Goal: Information Seeking & Learning: Learn about a topic

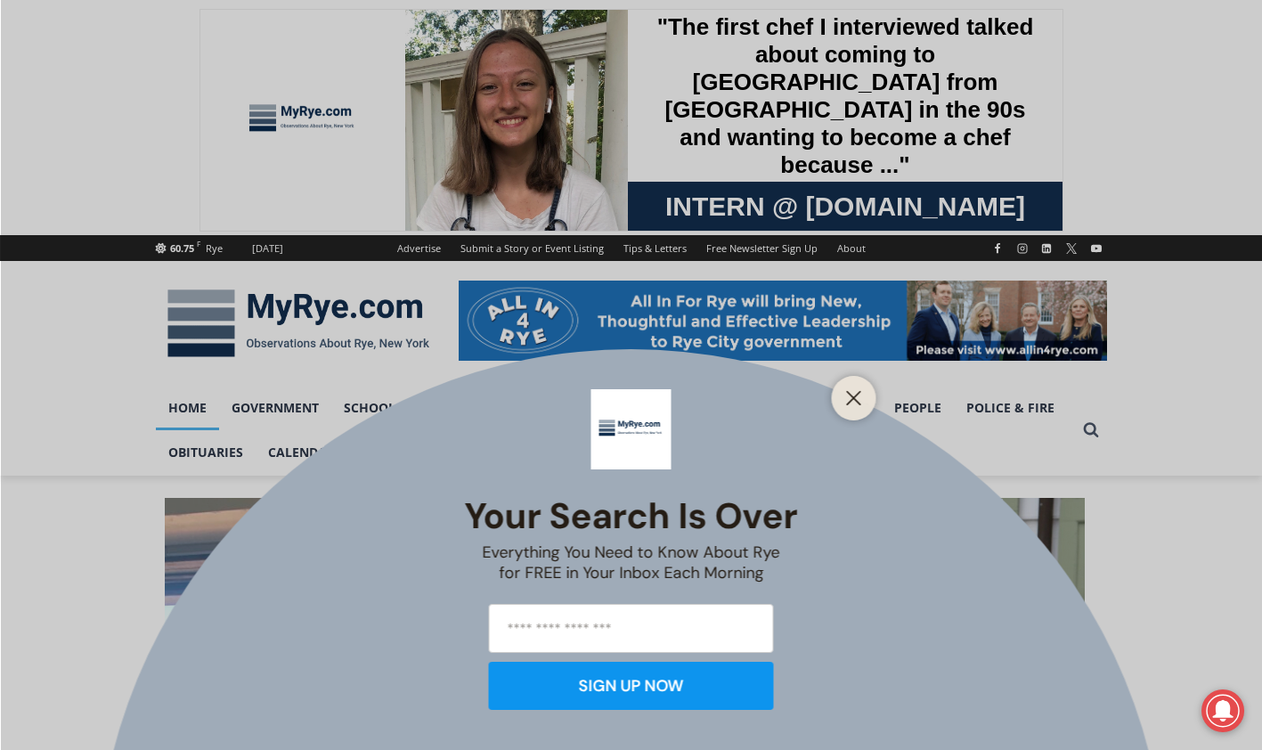
click at [854, 398] on line "Close" at bounding box center [853, 398] width 12 height 12
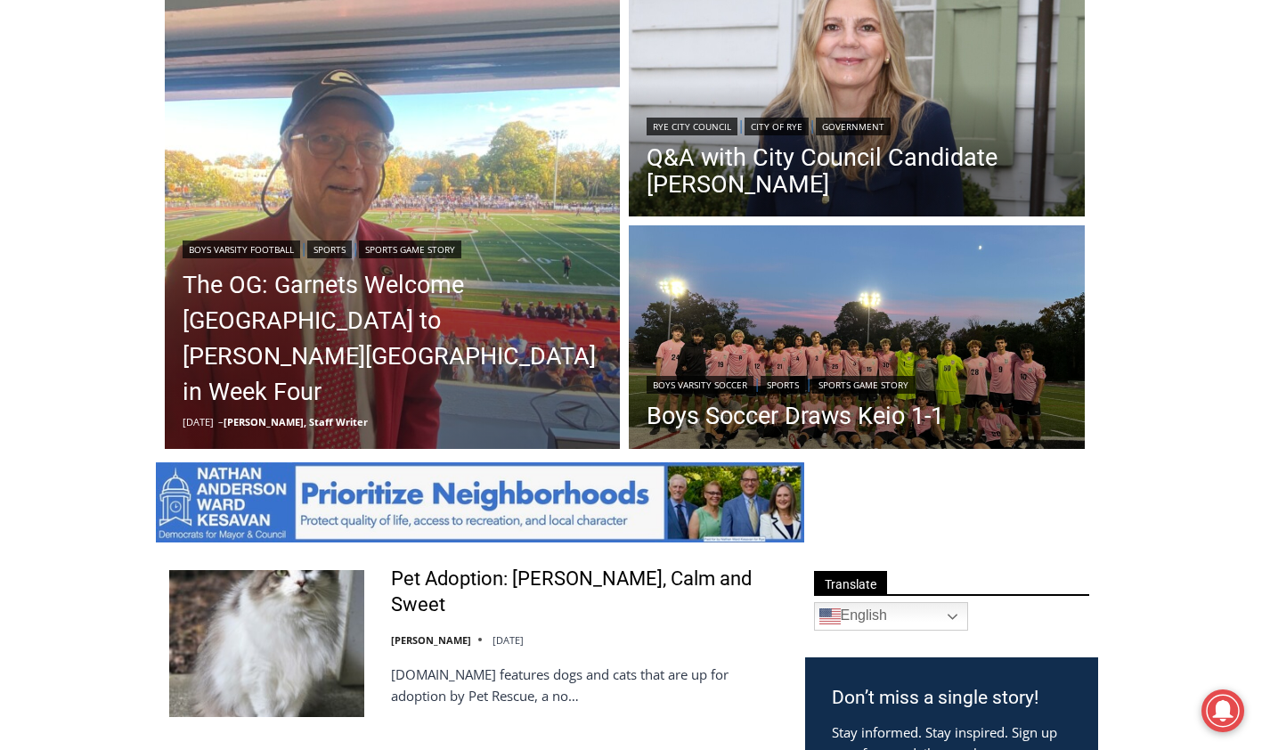
scroll to position [534, 0]
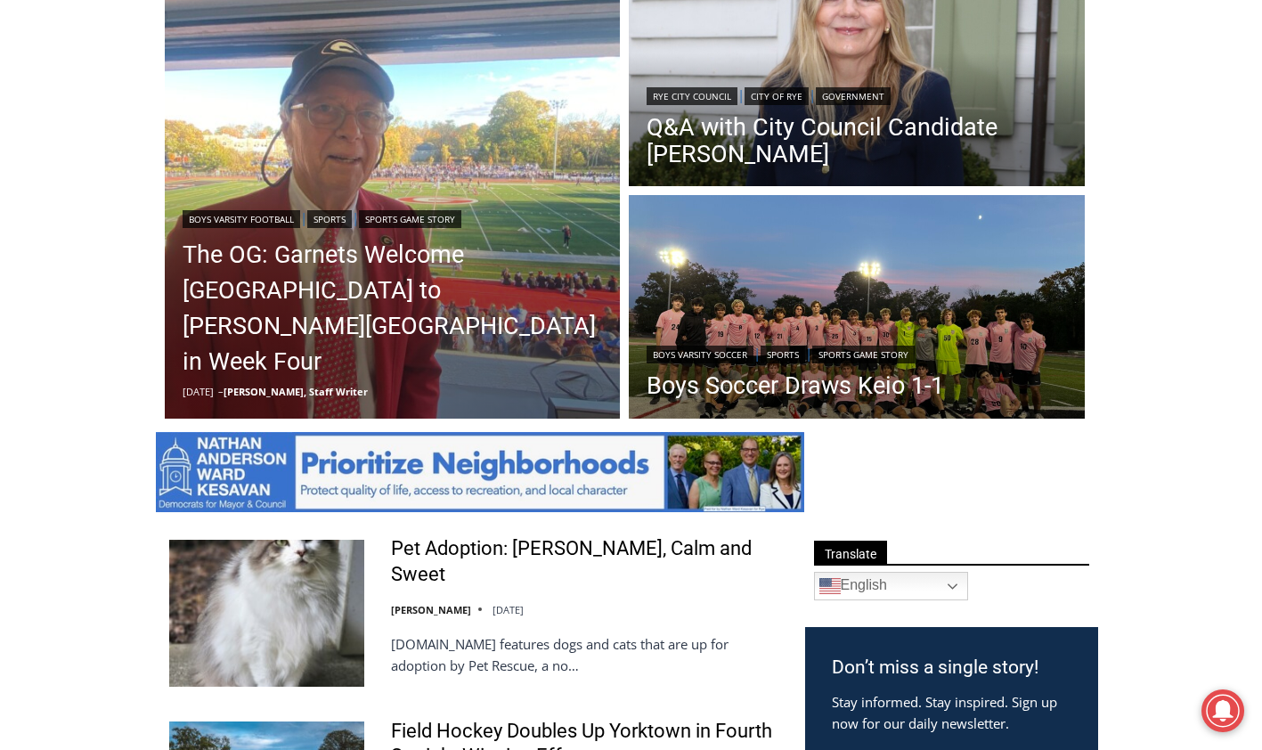
click at [297, 320] on link "The OG: Garnets Welcome [GEOGRAPHIC_DATA] to [PERSON_NAME][GEOGRAPHIC_DATA] in …" at bounding box center [393, 308] width 420 height 142
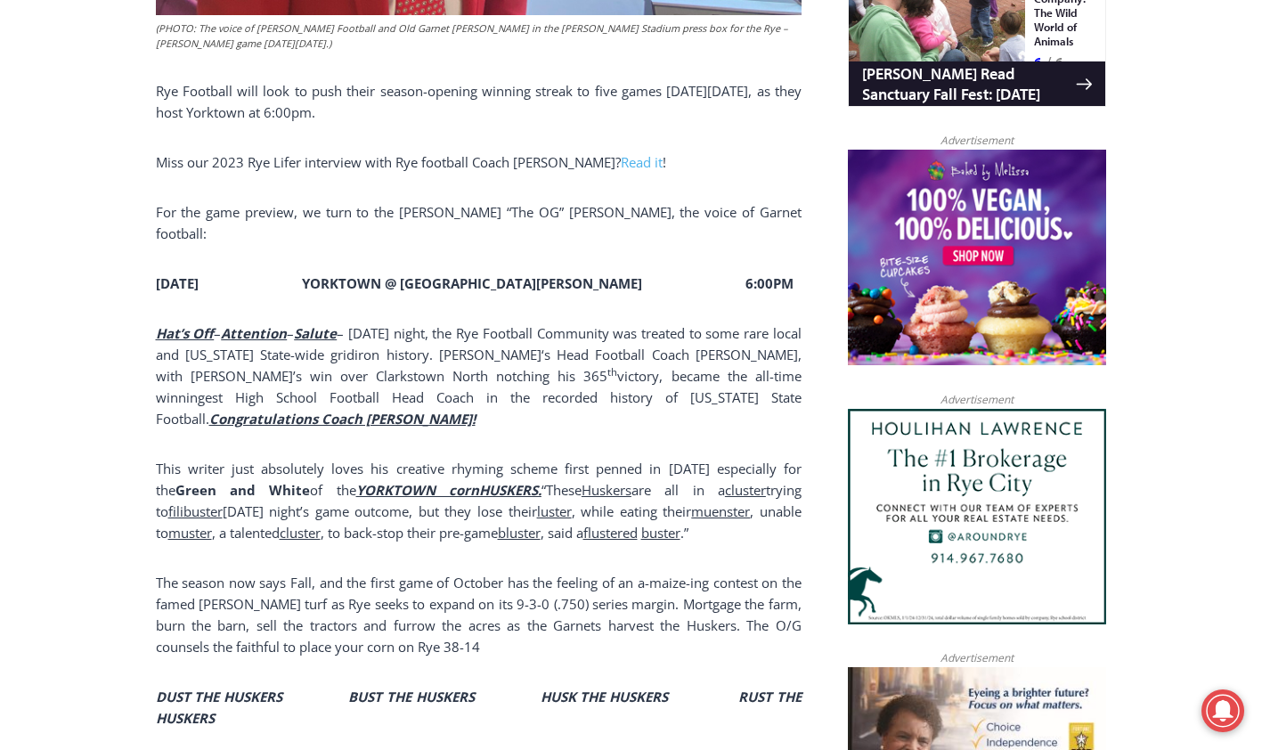
scroll to position [1301, 0]
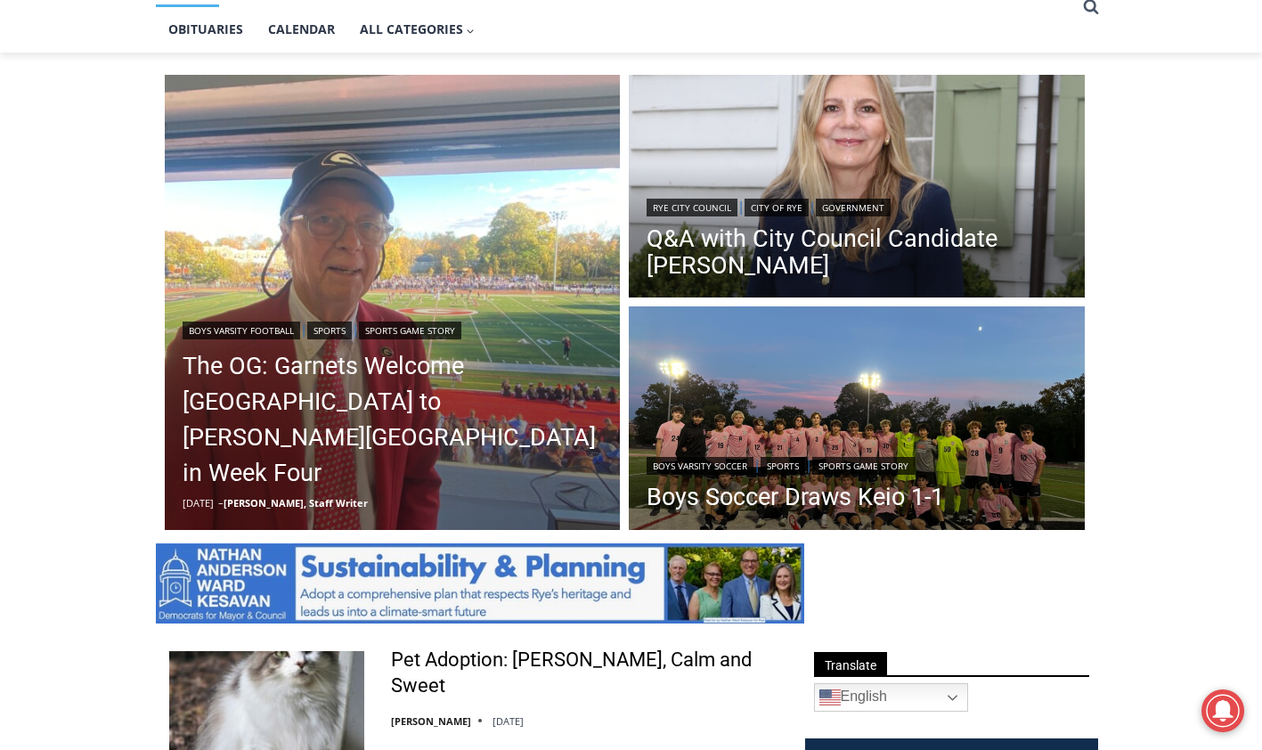
scroll to position [445, 0]
